Goal: Find specific page/section: Find specific page/section

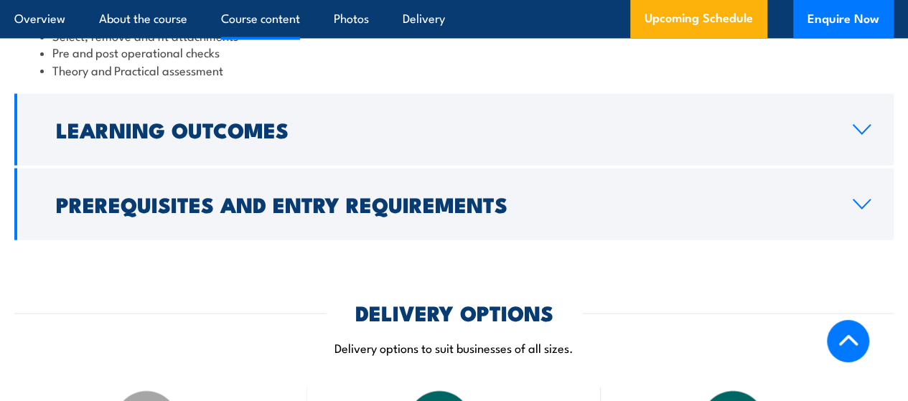
scroll to position [1326, 0]
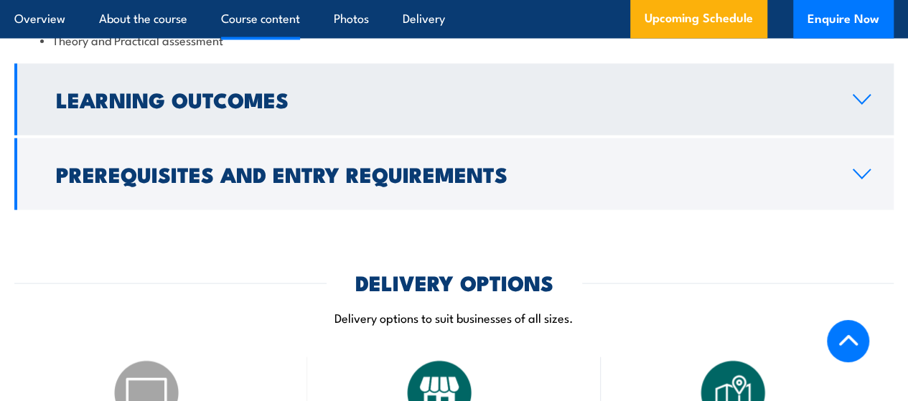
click at [867, 105] on icon at bounding box center [861, 98] width 19 height 11
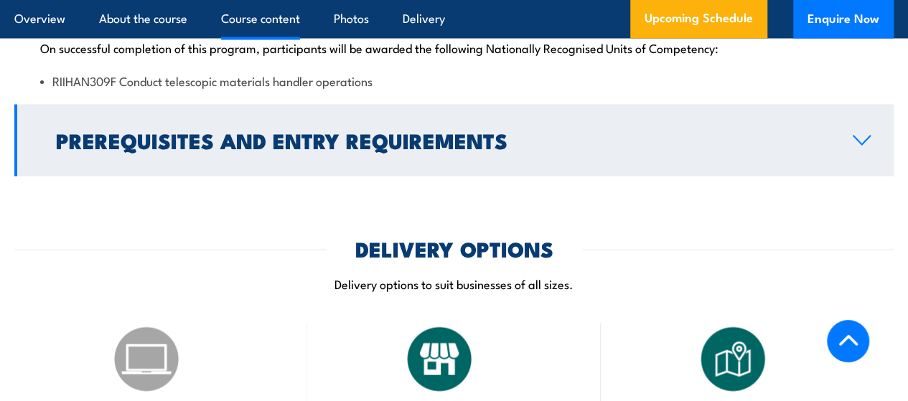
click at [857, 146] on icon at bounding box center [861, 139] width 19 height 11
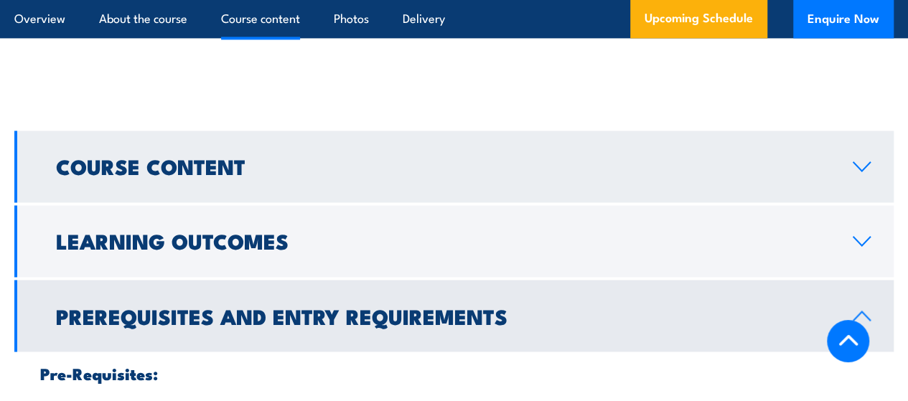
scroll to position [1183, 0]
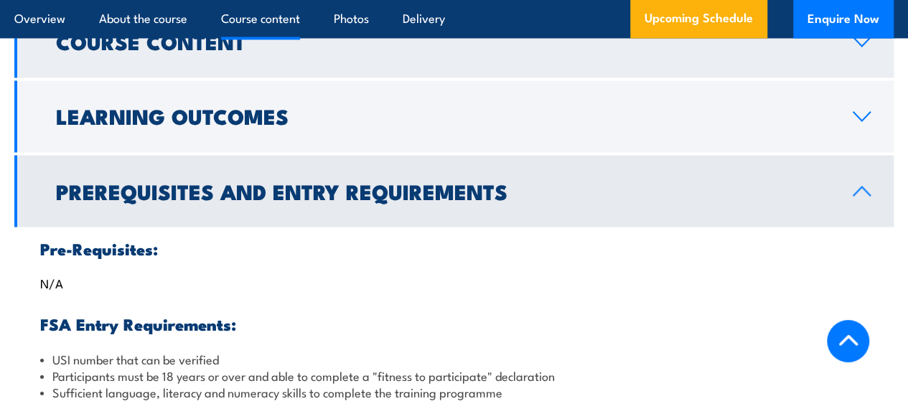
click at [865, 47] on icon at bounding box center [861, 41] width 19 height 11
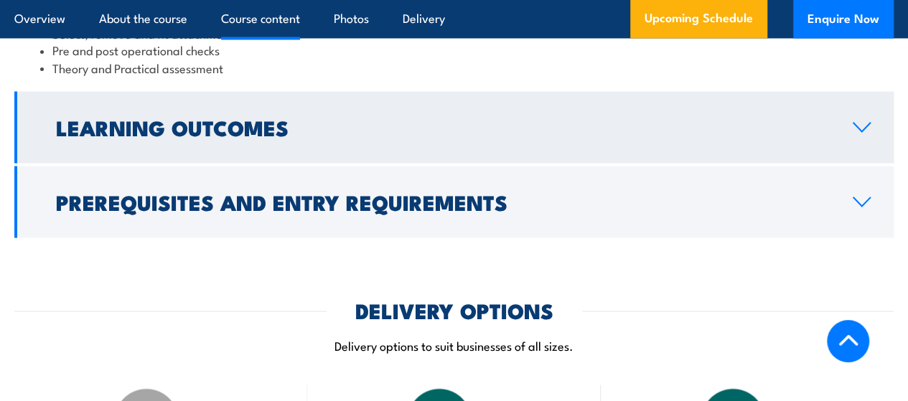
scroll to position [1326, 0]
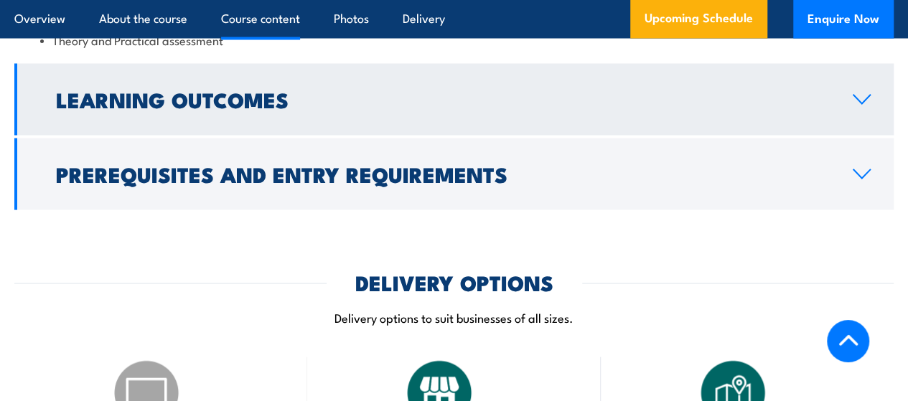
click at [871, 105] on icon at bounding box center [861, 98] width 19 height 11
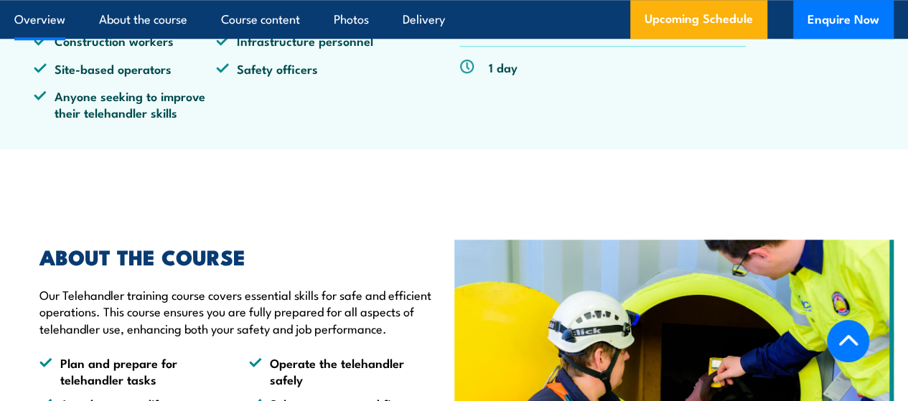
scroll to position [393, 0]
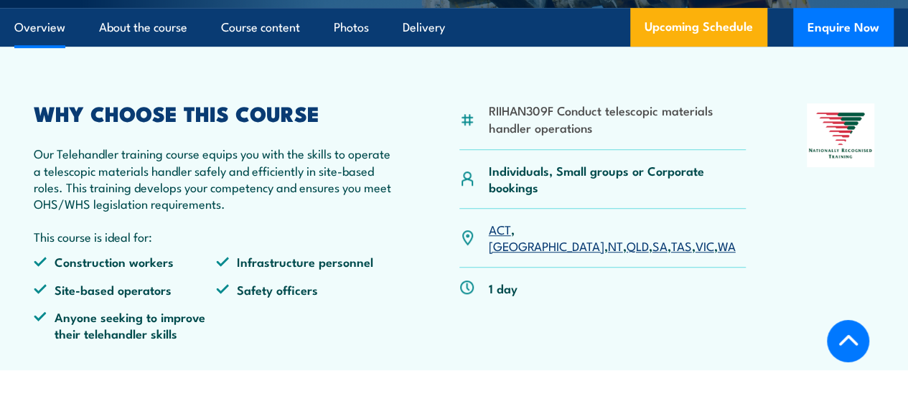
click at [627, 254] on link "QLD" at bounding box center [638, 245] width 22 height 17
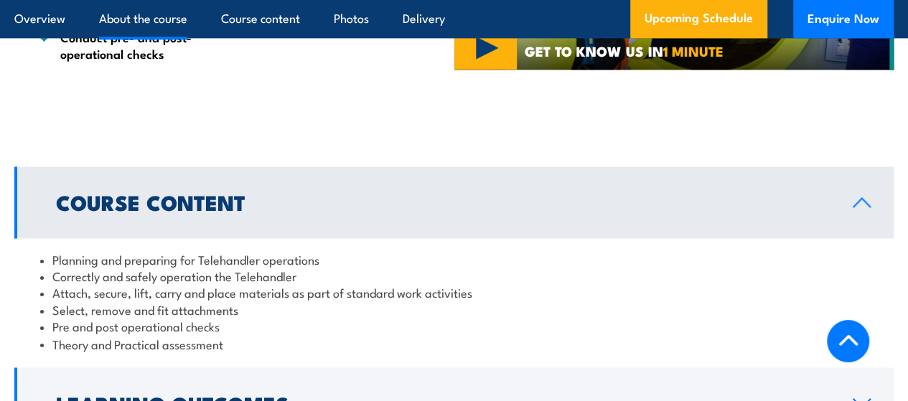
scroll to position [793, 0]
